Goal: Task Accomplishment & Management: Use online tool/utility

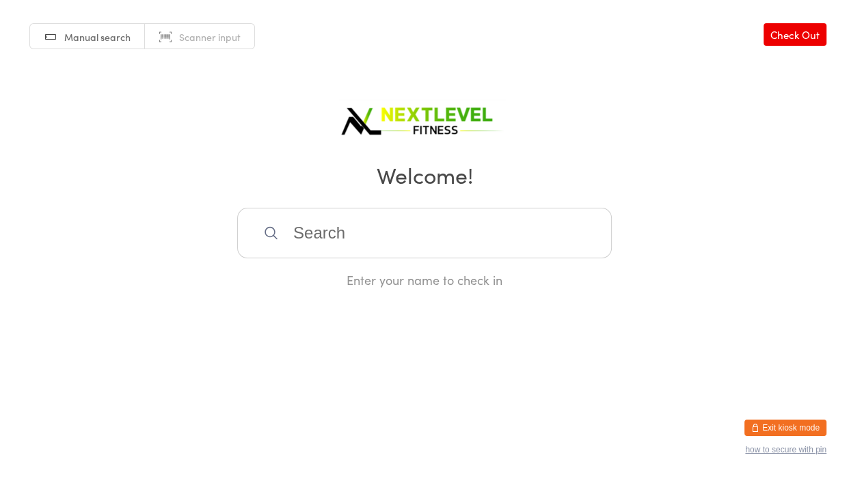
click at [375, 216] on input "search" at bounding box center [424, 233] width 375 height 51
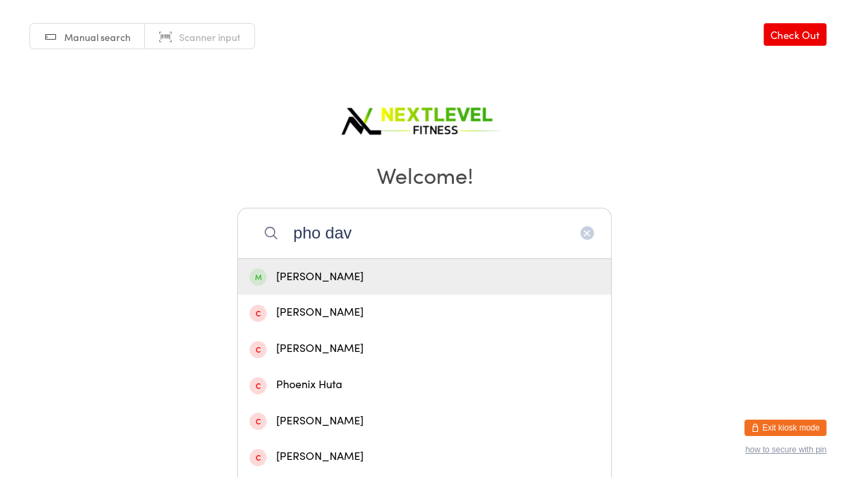
type input "pho dav"
click at [349, 278] on div "[PERSON_NAME]" at bounding box center [424, 277] width 350 height 18
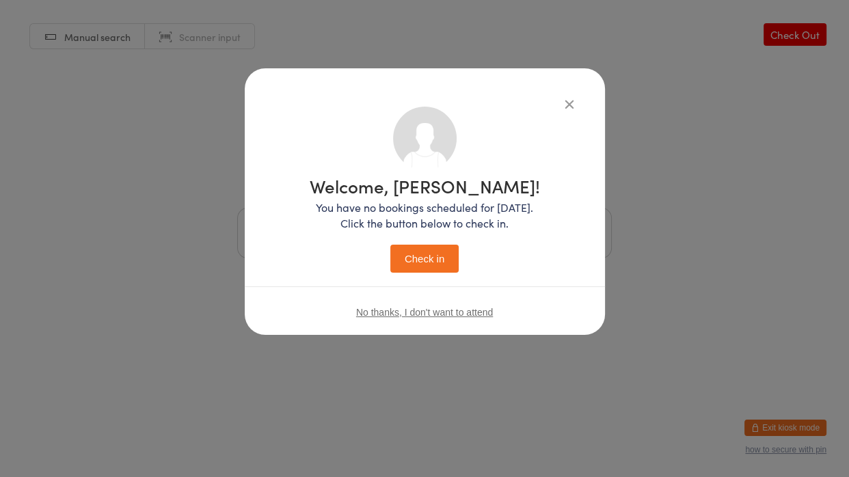
click at [405, 262] on button "Check in" at bounding box center [424, 259] width 68 height 28
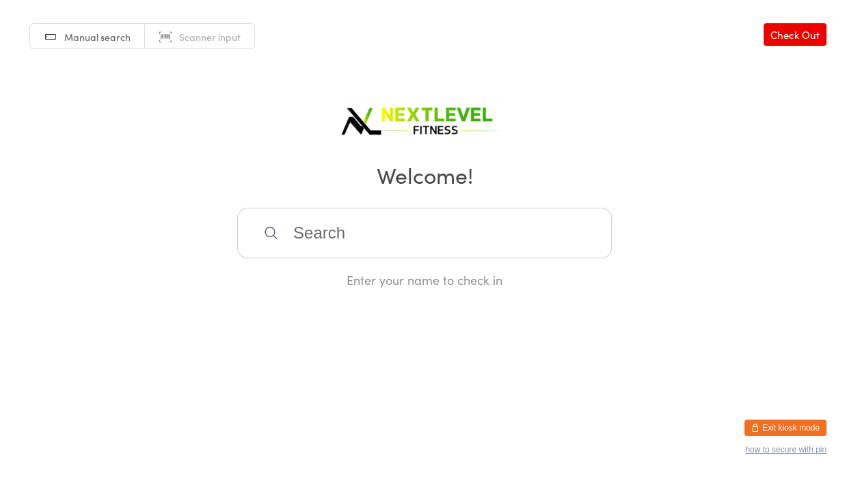
click at [398, 249] on input "search" at bounding box center [424, 233] width 375 height 51
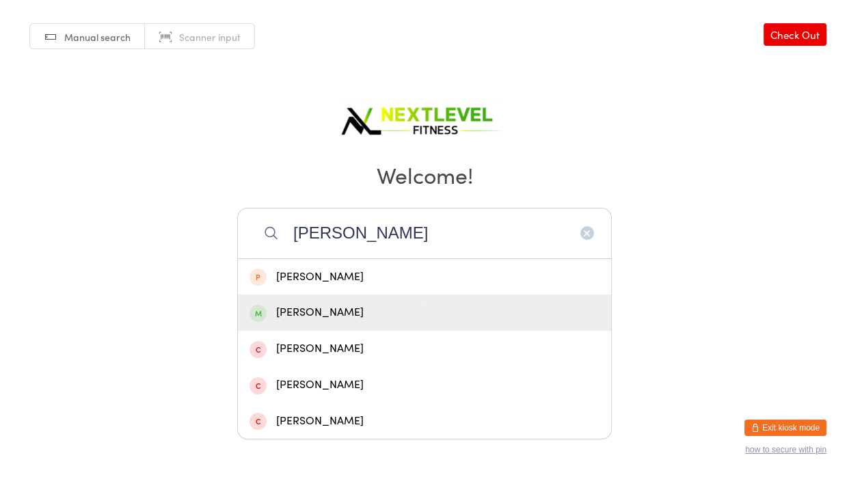
type input "[PERSON_NAME]"
click at [375, 313] on div "[PERSON_NAME]" at bounding box center [424, 312] width 350 height 18
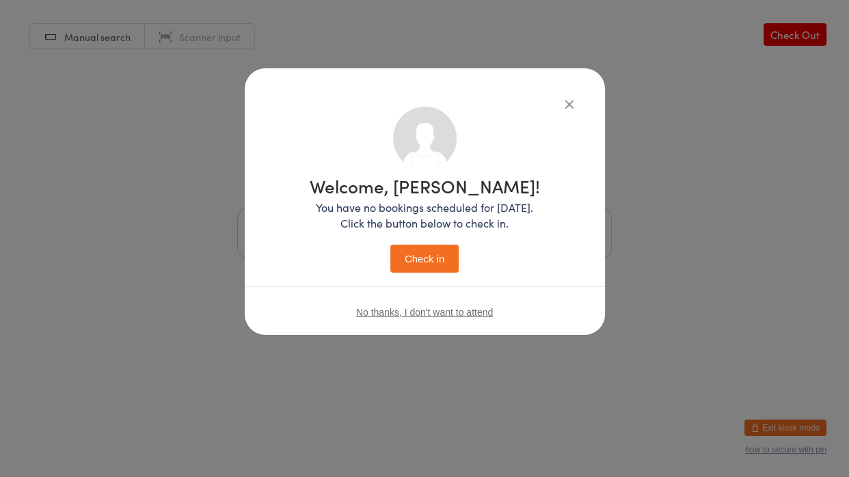
click at [437, 256] on button "Check in" at bounding box center [424, 259] width 68 height 28
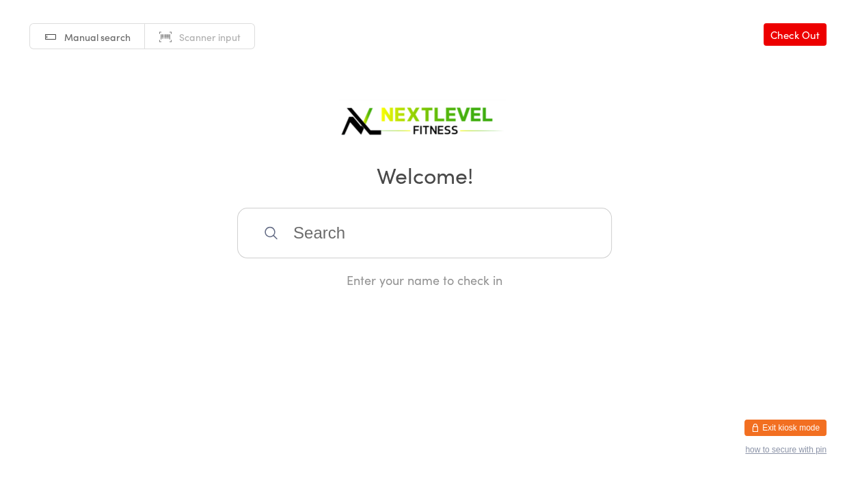
click at [347, 238] on input "search" at bounding box center [424, 233] width 375 height 51
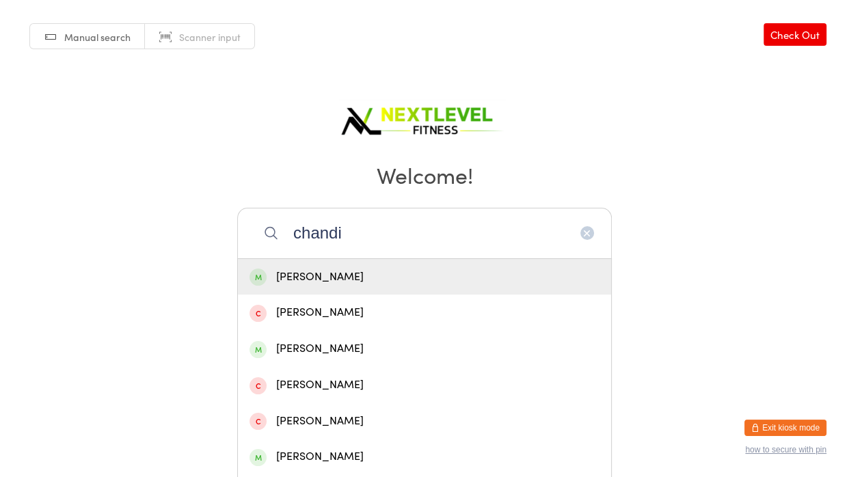
type input "chandi"
click at [354, 288] on div "[PERSON_NAME]" at bounding box center [424, 277] width 373 height 36
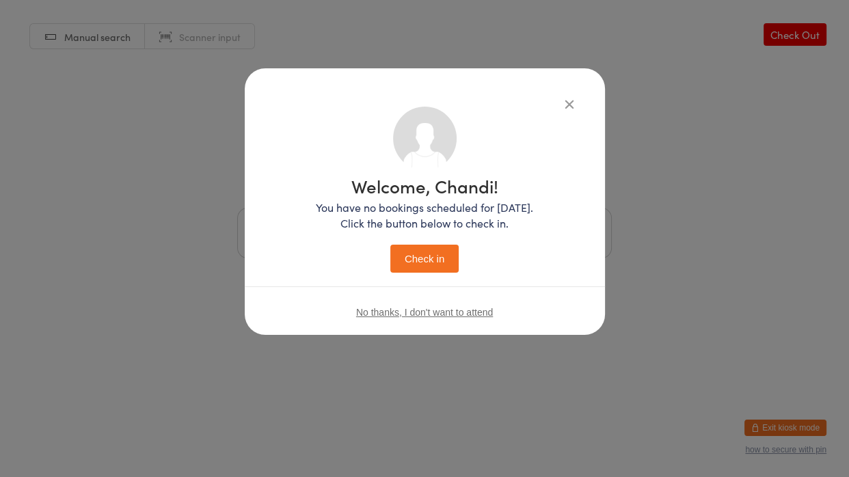
click at [390, 245] on button "Check in" at bounding box center [424, 259] width 68 height 28
